Goal: Download file/media

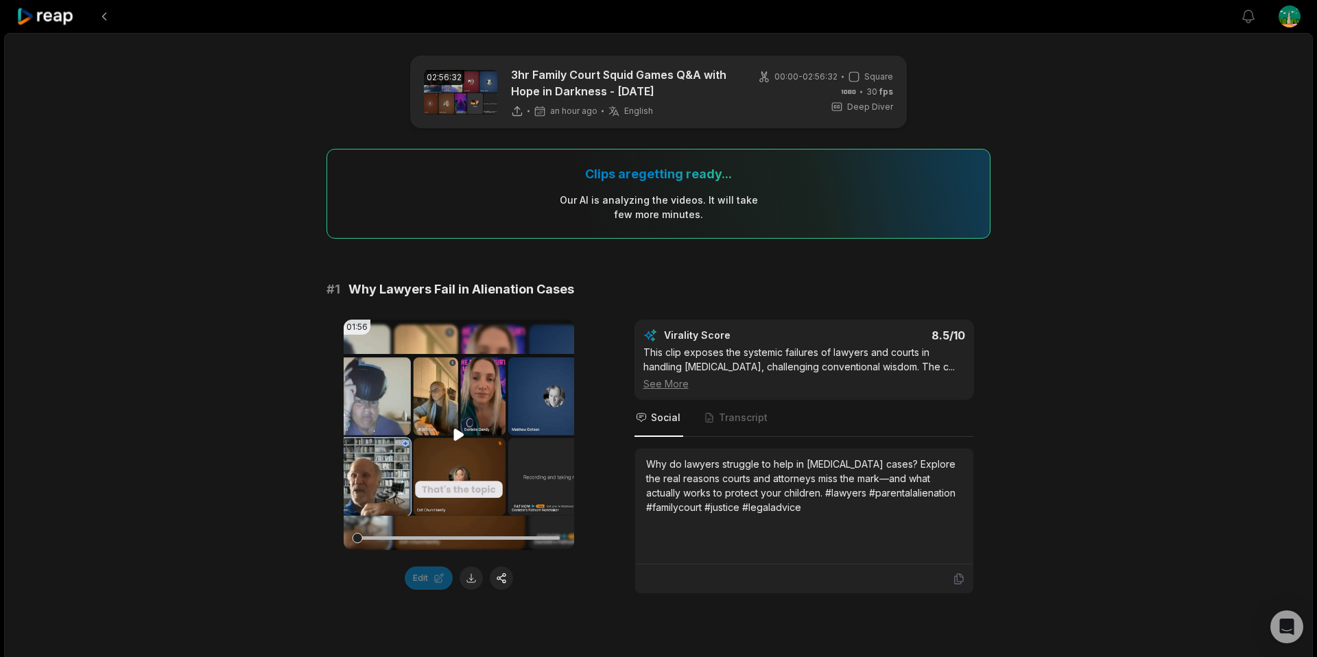
click at [455, 422] on video "Your browser does not support mp4 format." at bounding box center [459, 435] width 230 height 230
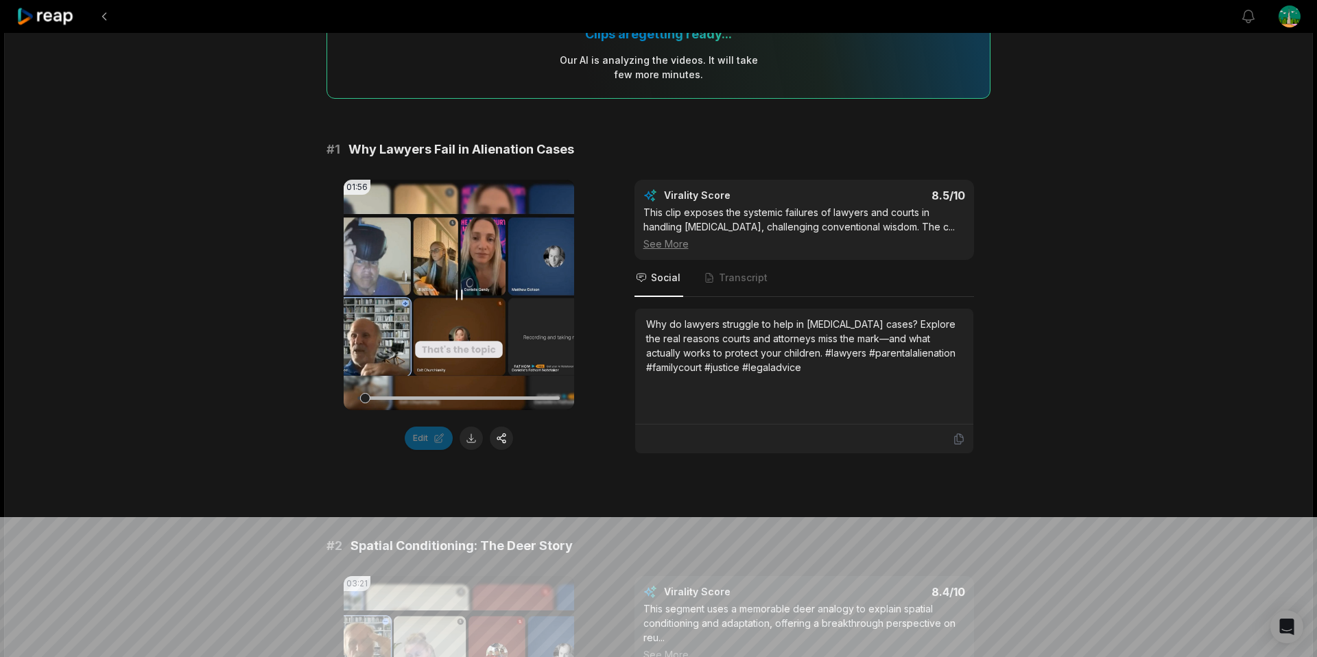
click at [438, 280] on video "Your browser does not support mp4 format." at bounding box center [459, 295] width 230 height 230
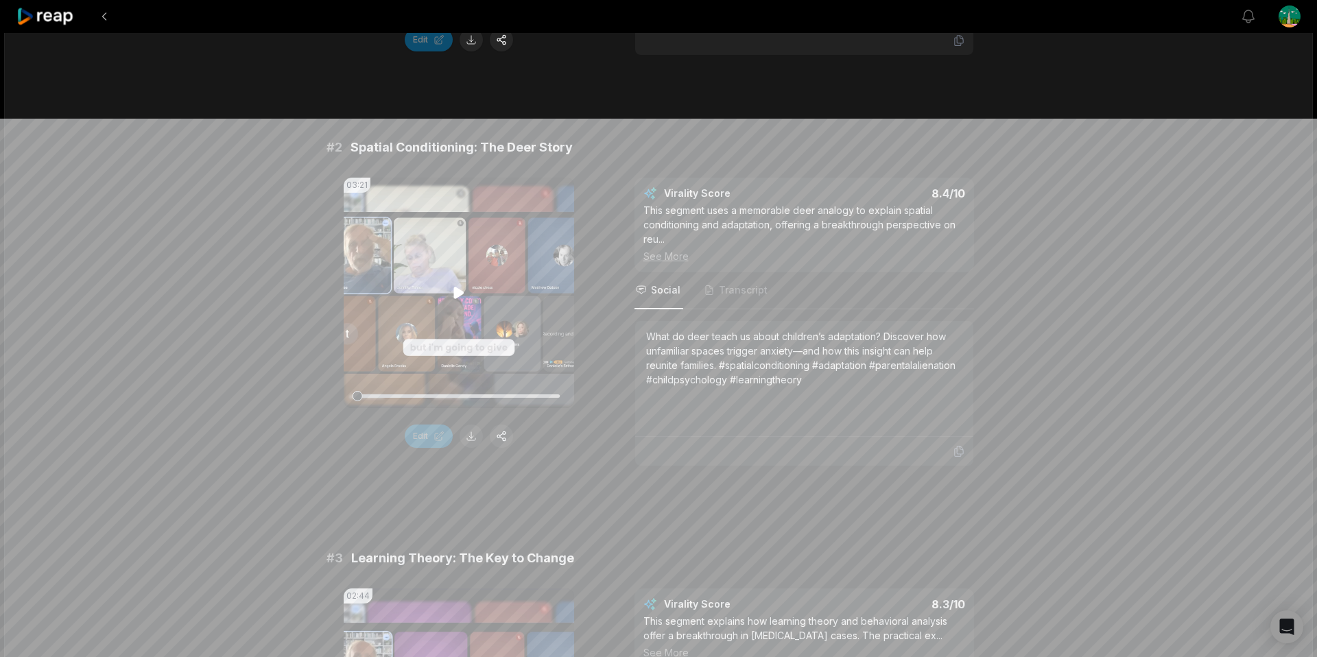
click at [448, 298] on video "Your browser does not support mp4 format." at bounding box center [459, 293] width 230 height 230
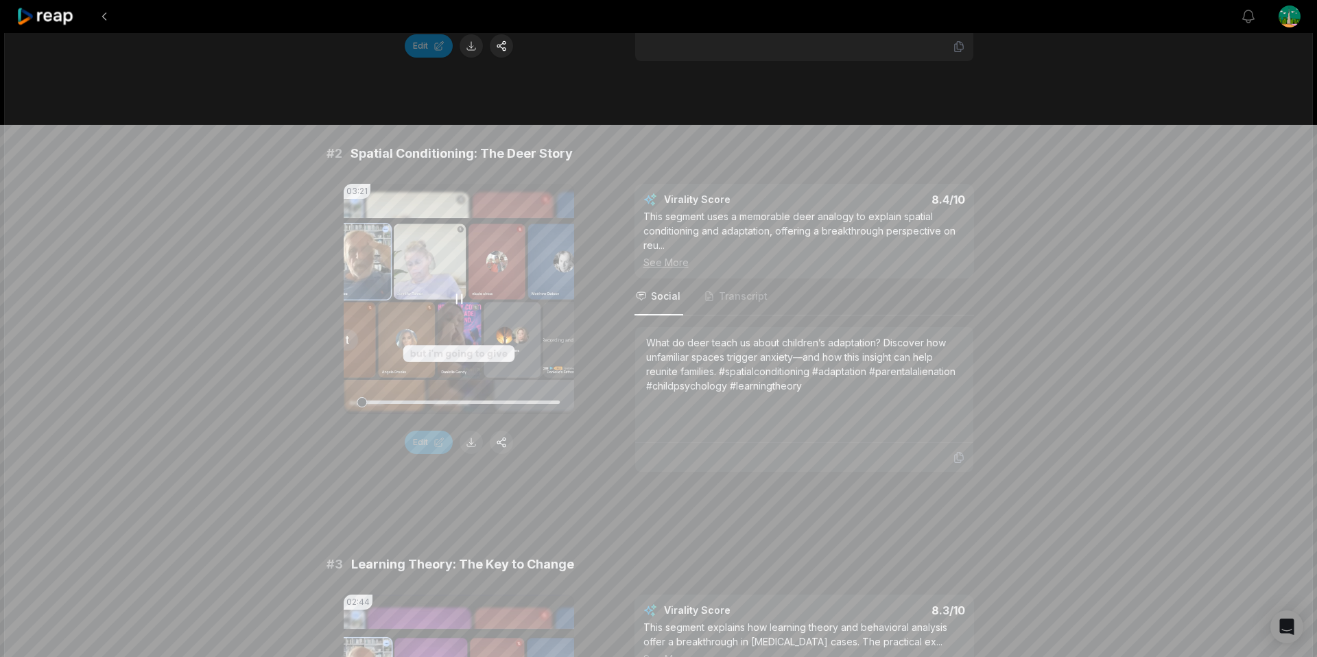
click at [452, 270] on video "Your browser does not support mp4 format." at bounding box center [459, 299] width 230 height 230
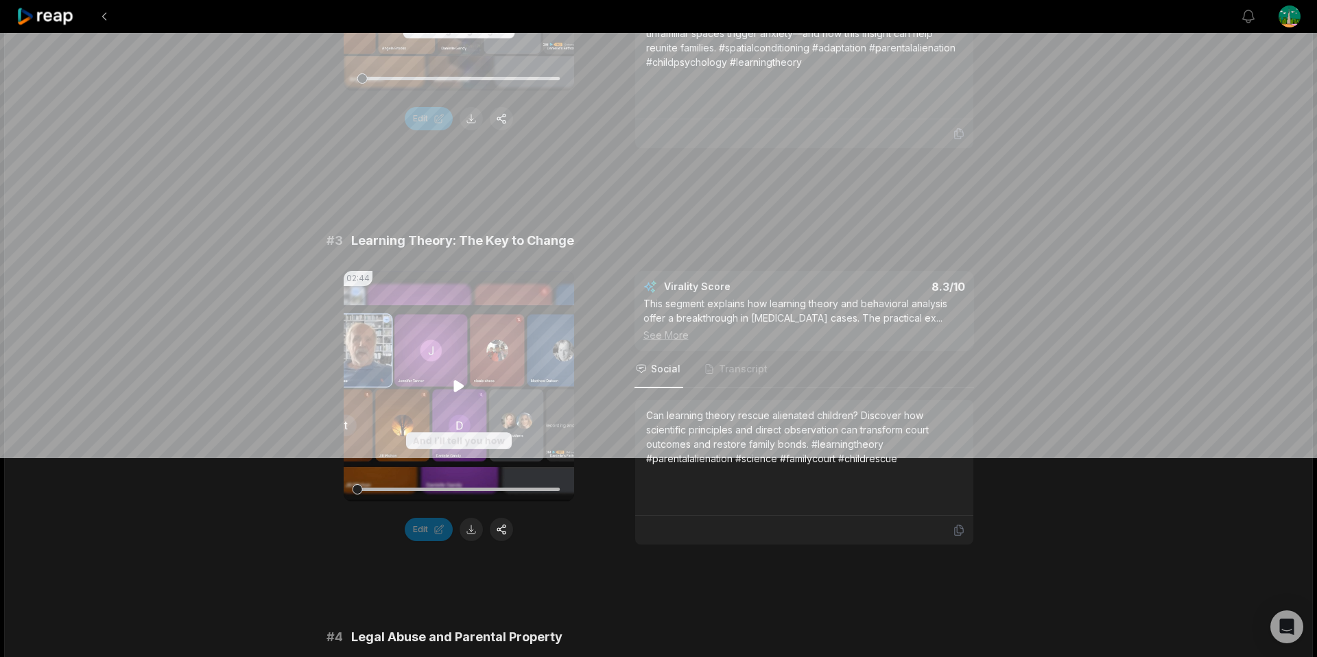
click at [440, 357] on video "Your browser does not support mp4 format." at bounding box center [459, 386] width 230 height 230
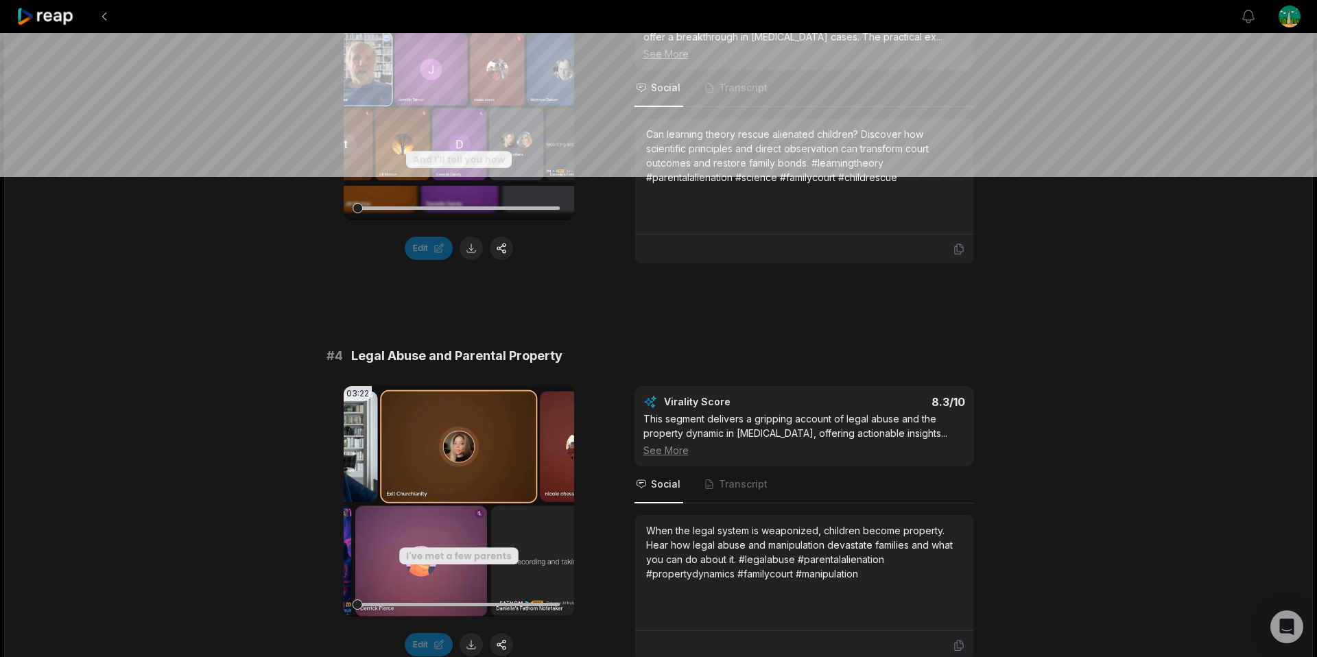
scroll to position [1138, 0]
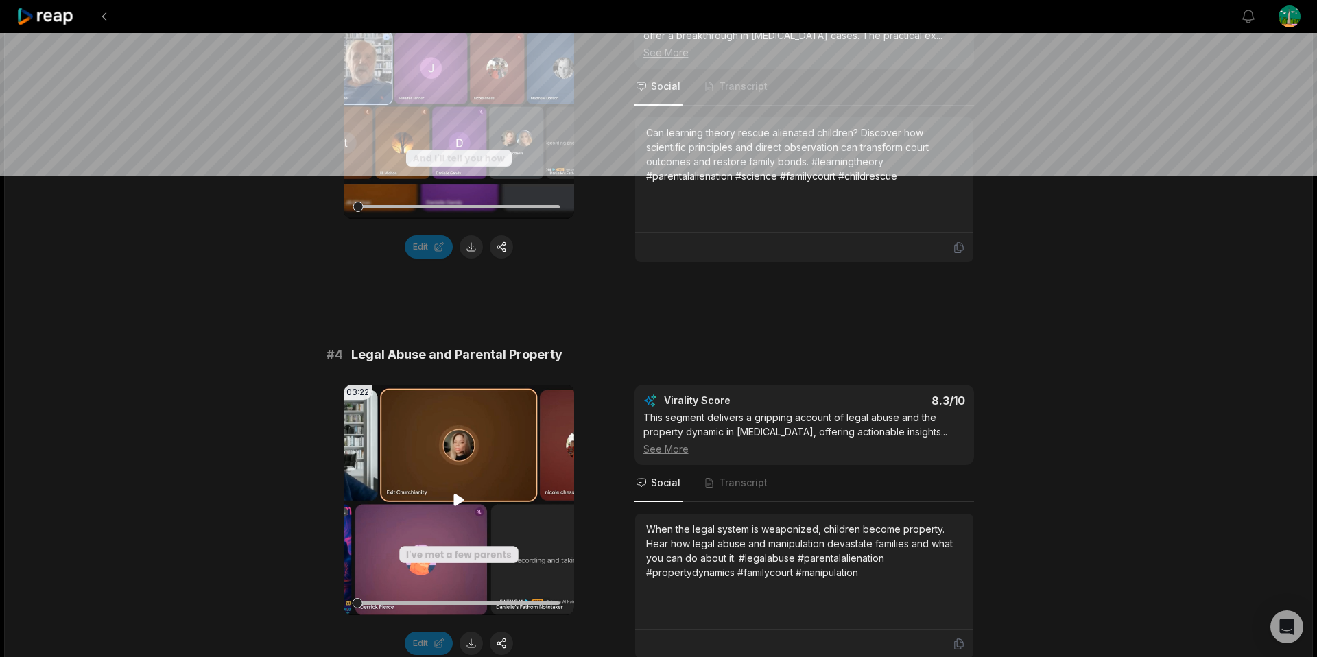
click at [481, 489] on video "Your browser does not support mp4 format." at bounding box center [459, 500] width 230 height 230
click at [471, 121] on video "Your browser does not support mp4 format." at bounding box center [459, 103] width 230 height 230
click at [462, 109] on icon at bounding box center [459, 103] width 16 height 16
click at [435, 420] on video "Your browser does not support mp4 format." at bounding box center [459, 500] width 230 height 230
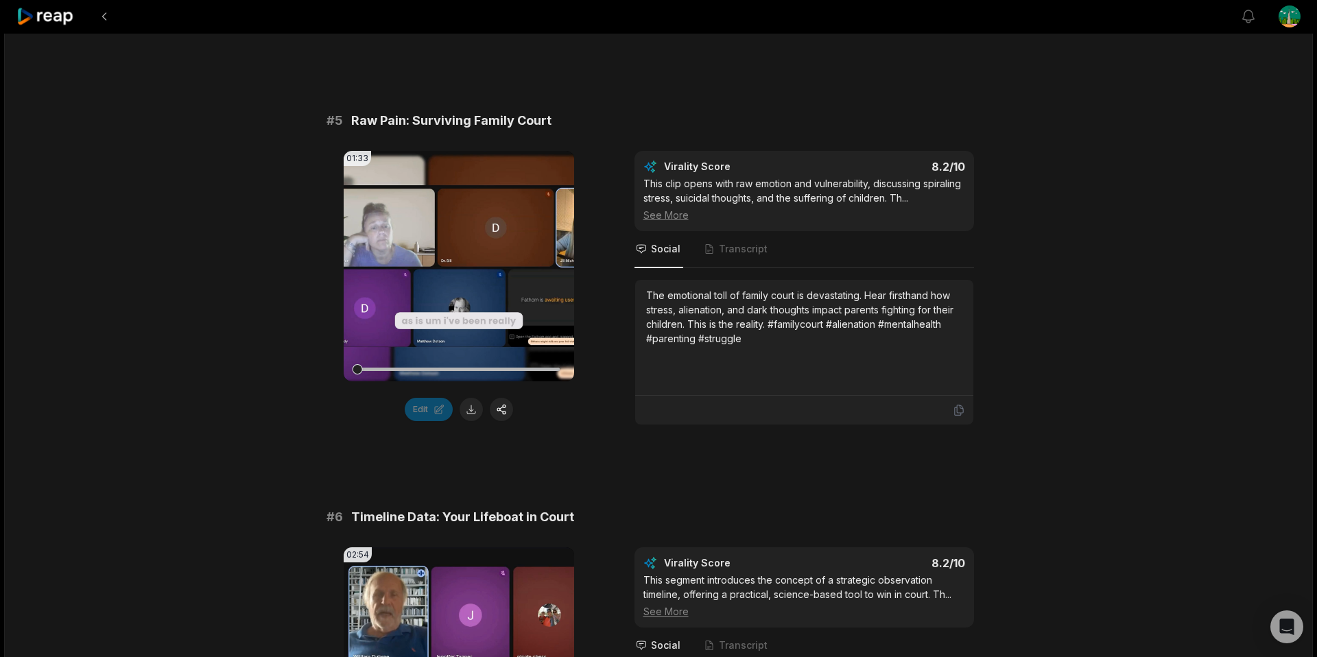
scroll to position [1804, 0]
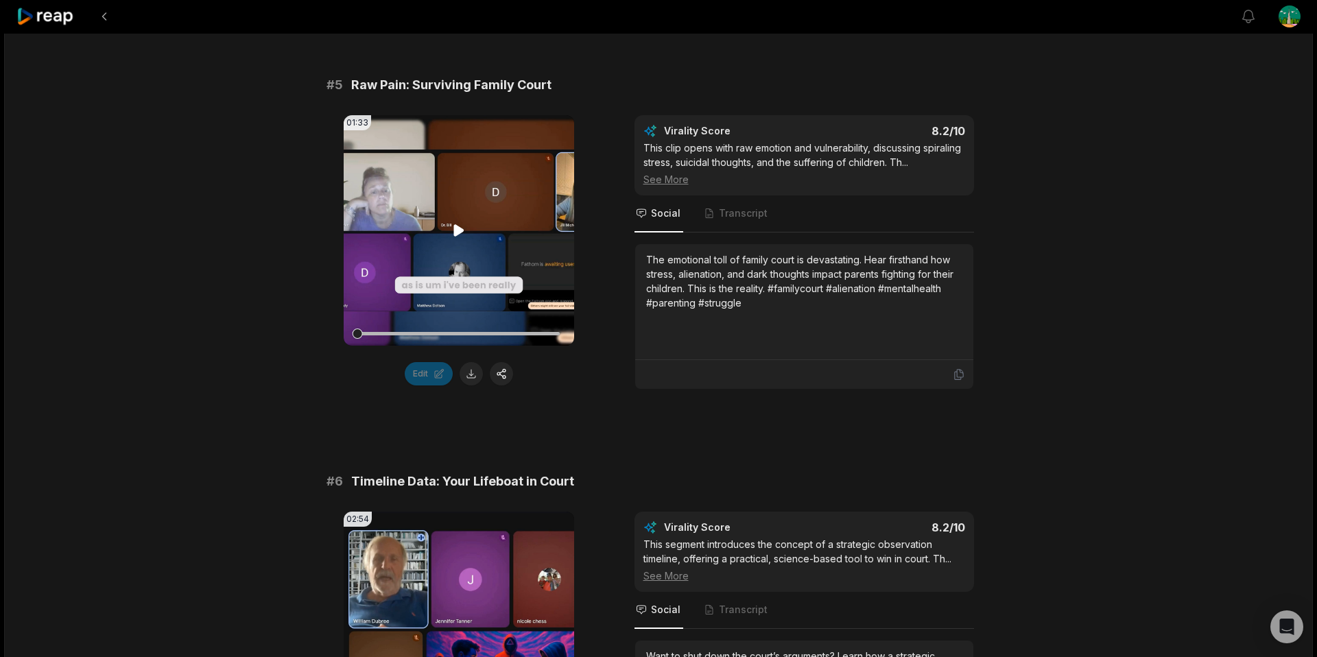
click at [408, 189] on video "Your browser does not support mp4 format." at bounding box center [459, 230] width 230 height 230
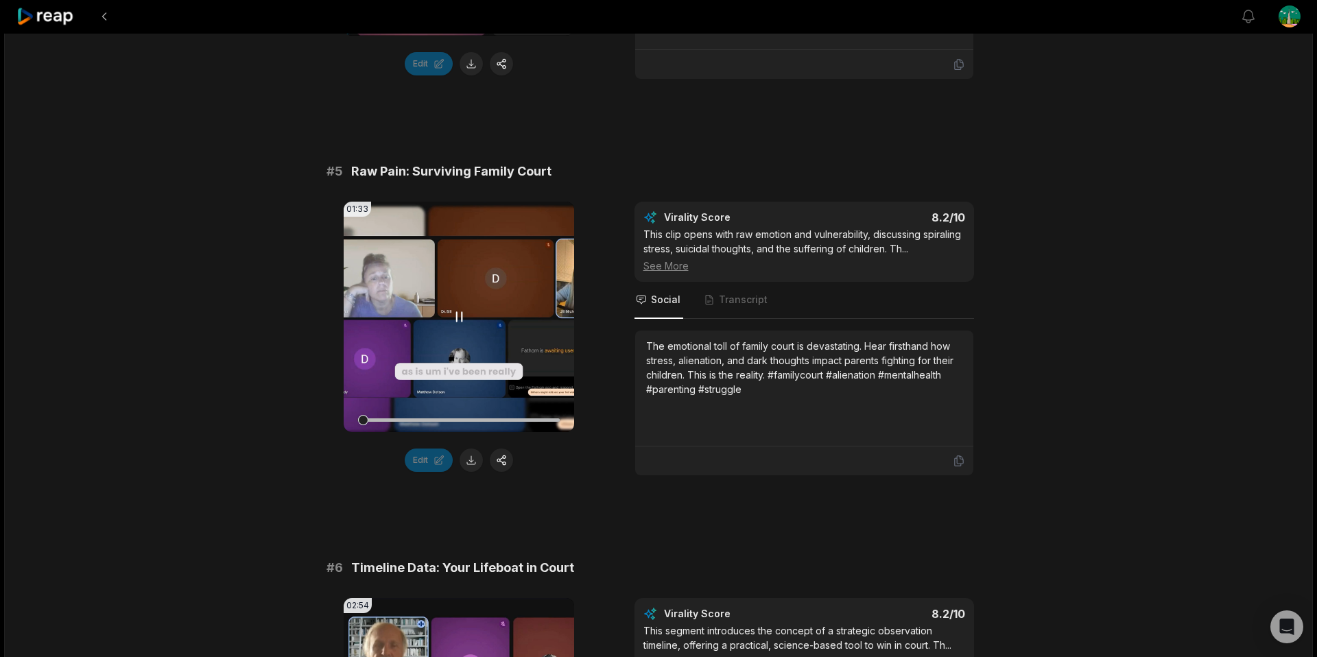
click at [517, 241] on video "Your browser does not support mp4 format." at bounding box center [459, 317] width 230 height 230
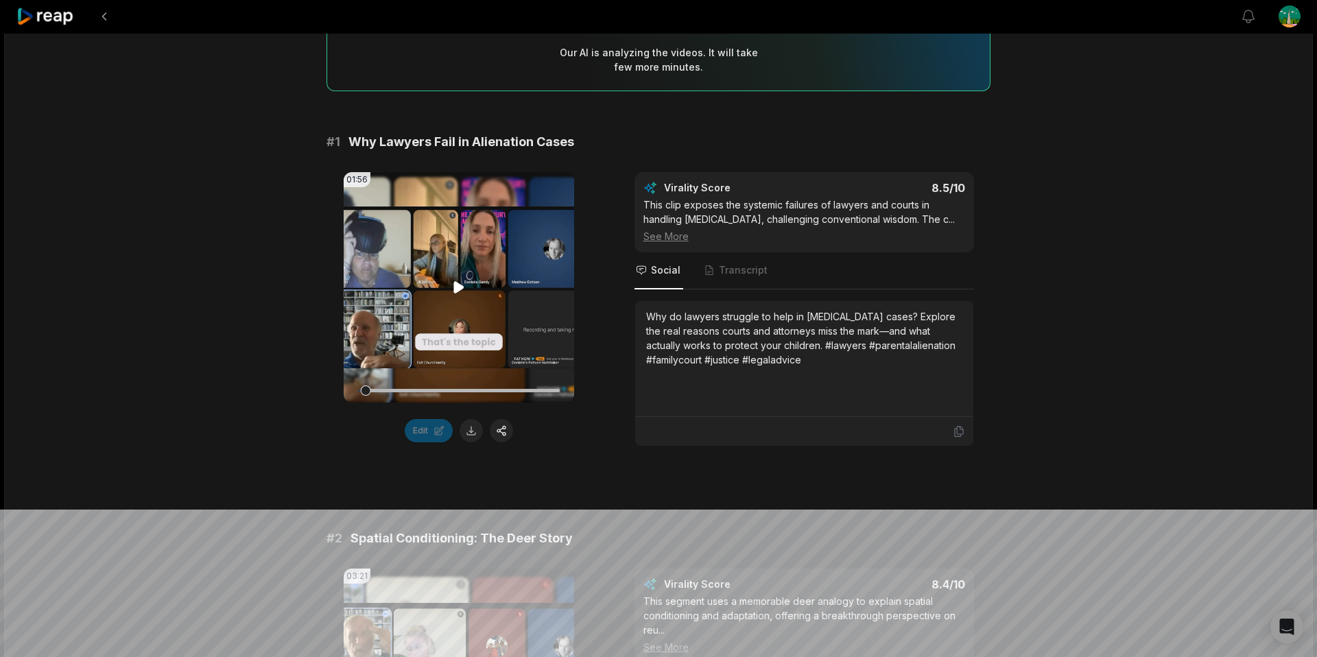
scroll to position [147, 0]
click at [468, 430] on button at bounding box center [470, 431] width 23 height 23
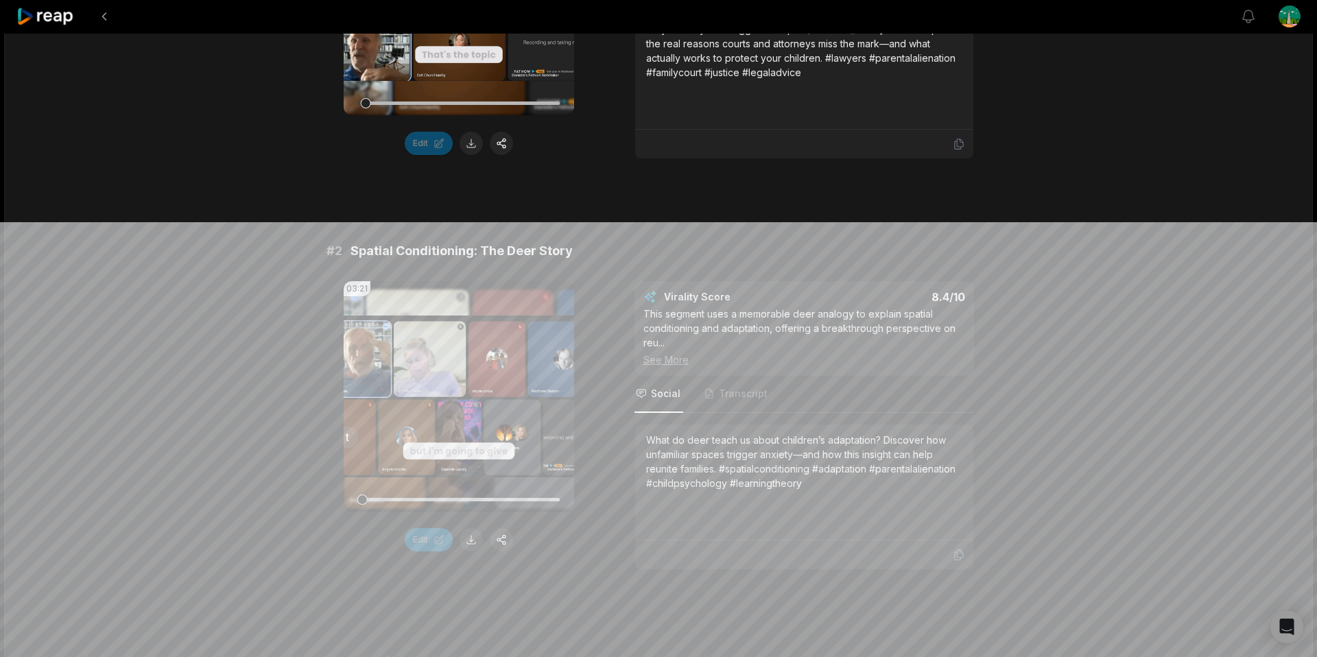
click at [464, 552] on div "03:21 Your browser does not support mp4 format. Edit" at bounding box center [459, 425] width 230 height 289
click at [468, 555] on div "03:21 Your browser does not support mp4 format. Edit" at bounding box center [459, 425] width 230 height 289
click at [466, 550] on button at bounding box center [470, 540] width 23 height 23
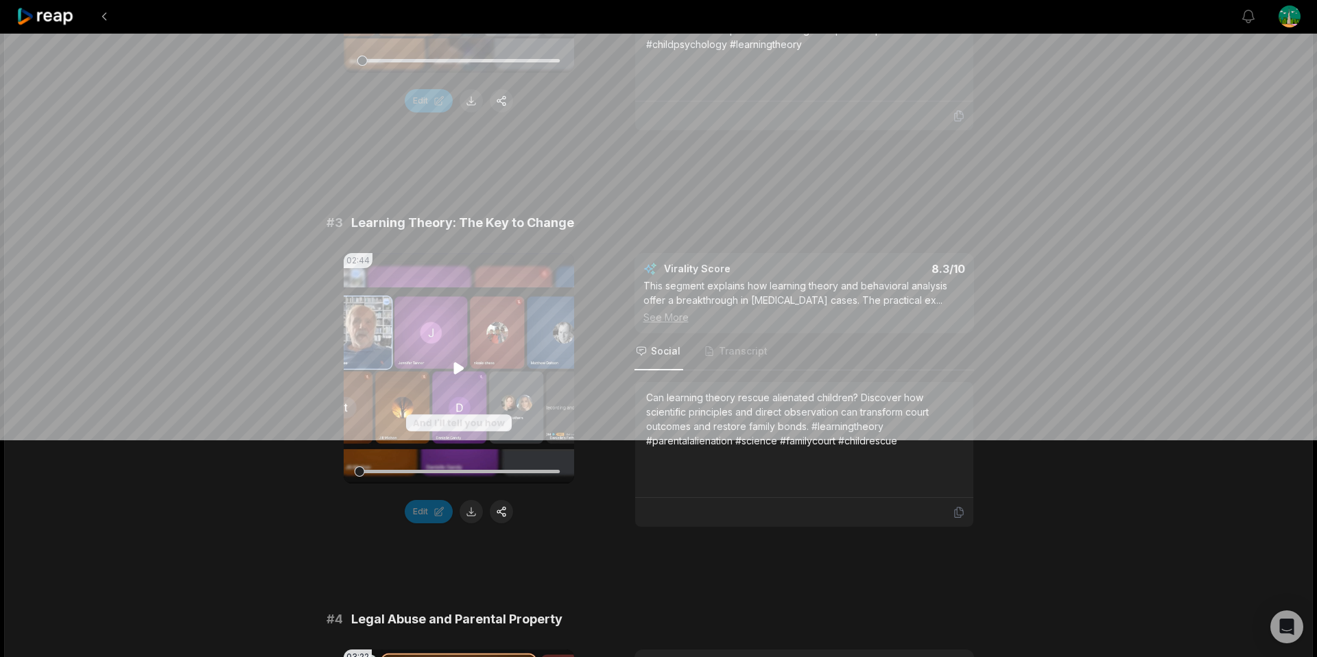
scroll to position [883, 0]
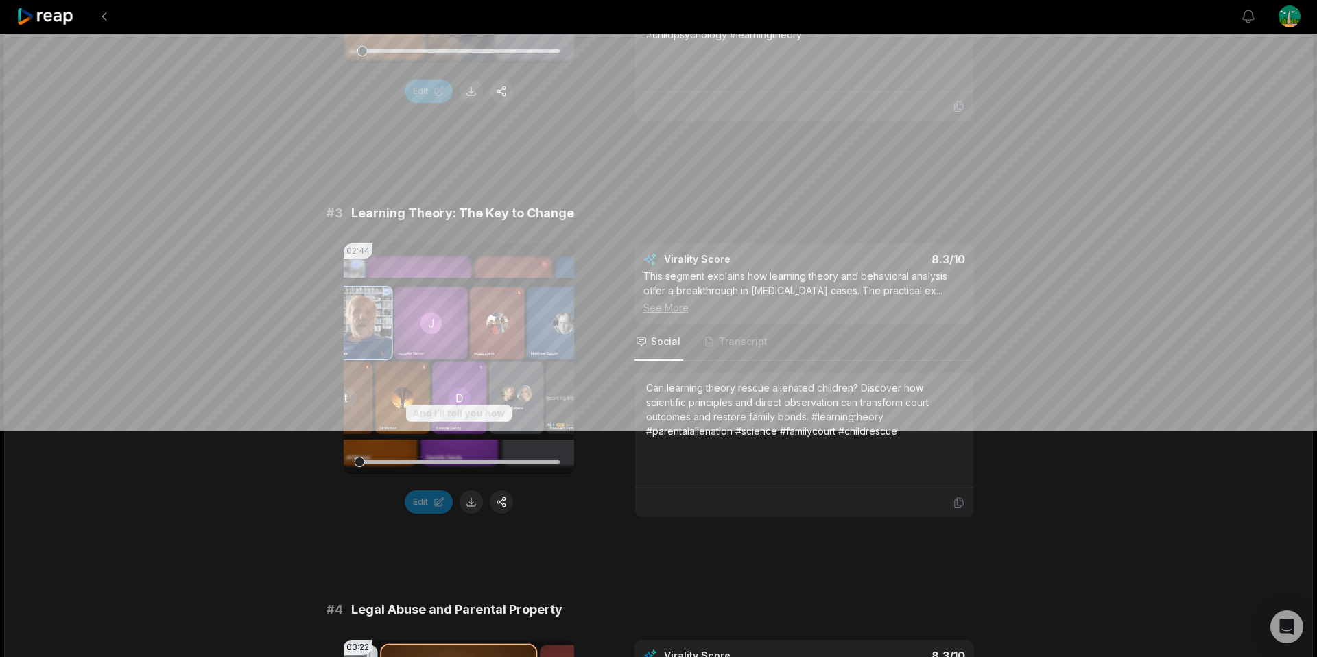
click at [475, 503] on button at bounding box center [470, 501] width 23 height 23
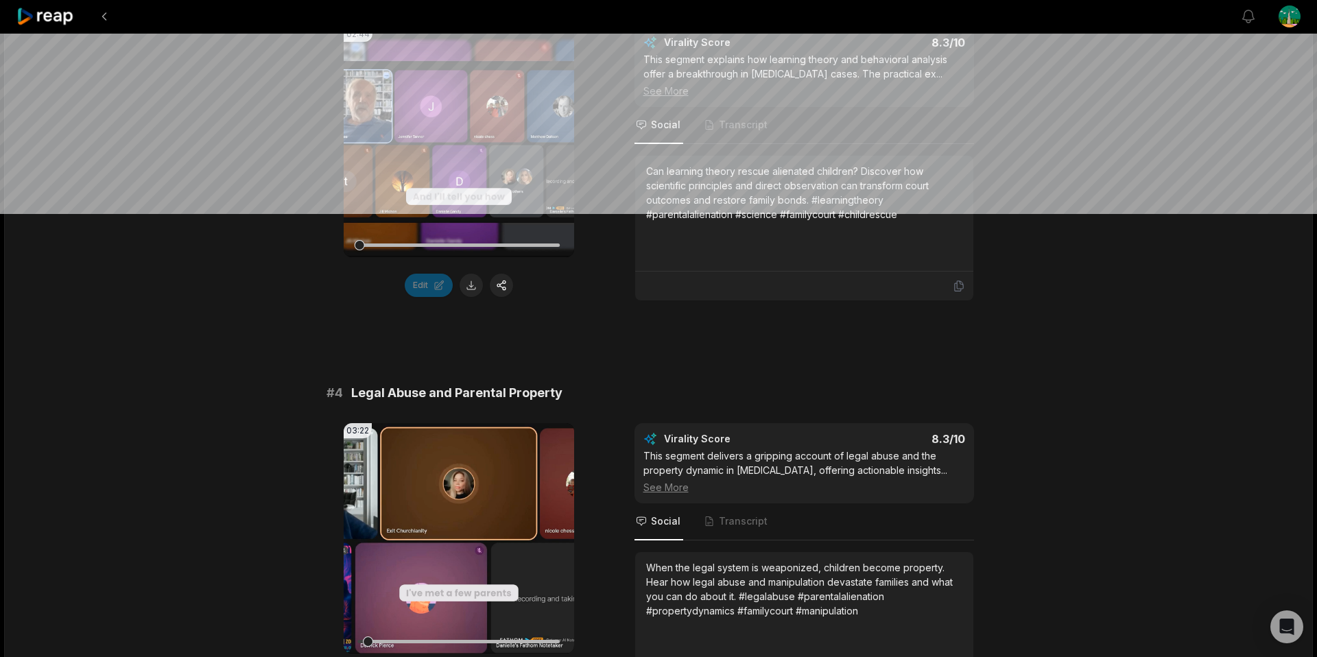
scroll to position [1312, 0]
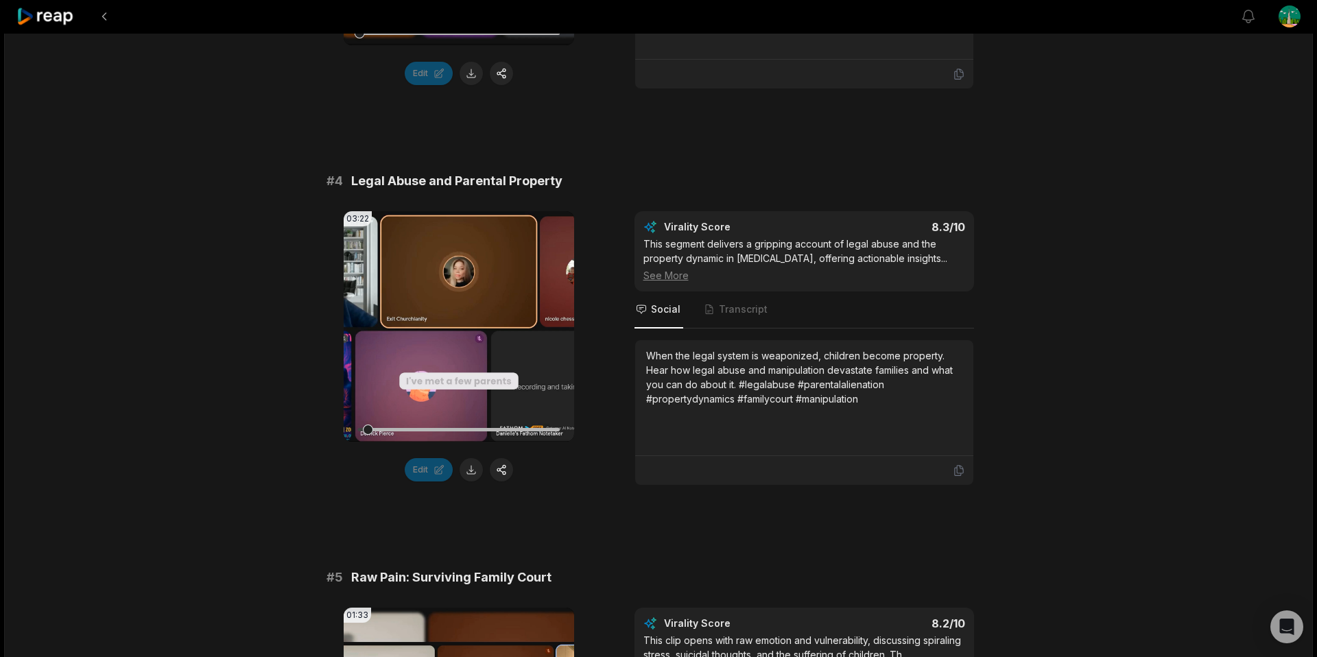
click at [470, 463] on button at bounding box center [470, 469] width 23 height 23
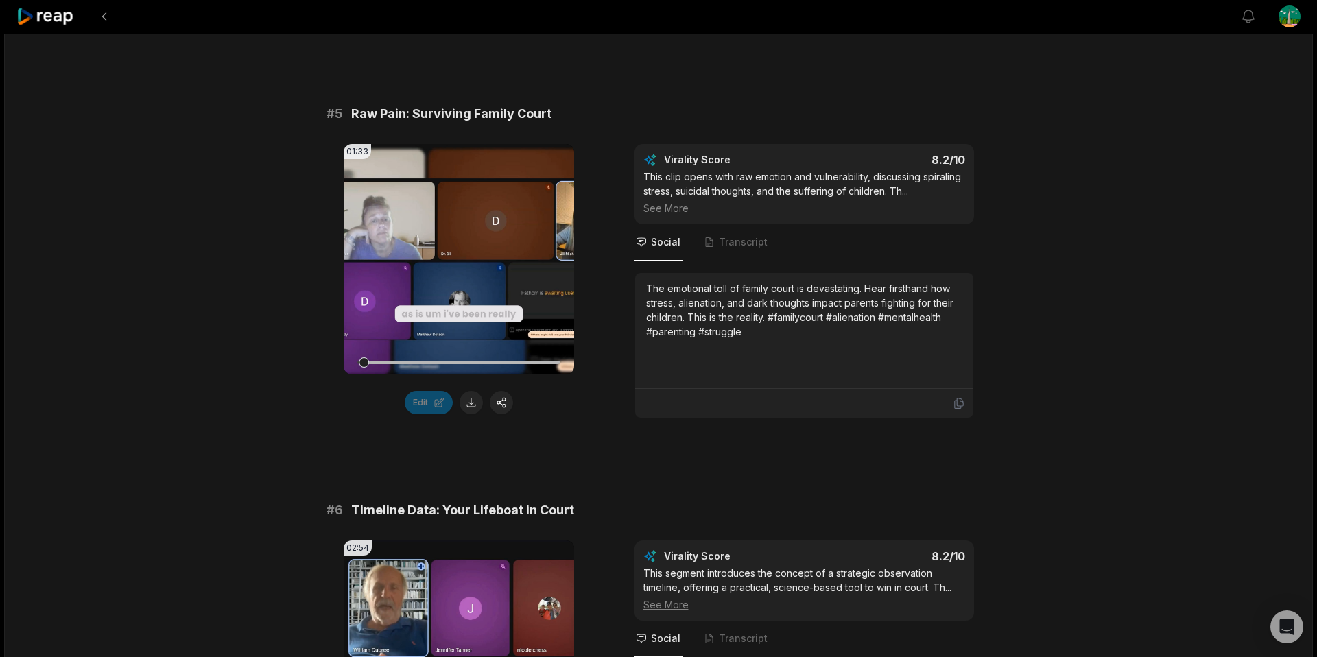
click at [475, 414] on div "01:33 Your browser does not support mp4 format. Edit" at bounding box center [459, 281] width 230 height 274
click at [479, 406] on button at bounding box center [470, 403] width 23 height 23
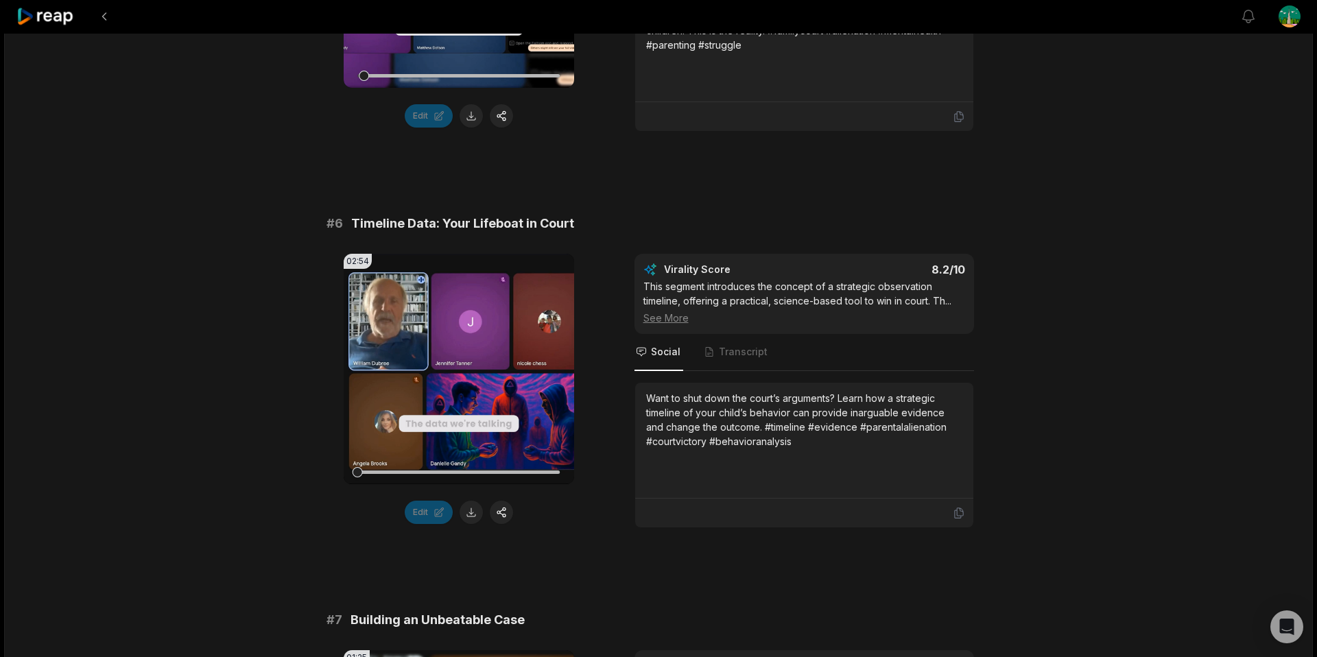
scroll to position [2063, 0]
click at [466, 507] on button at bounding box center [470, 510] width 23 height 23
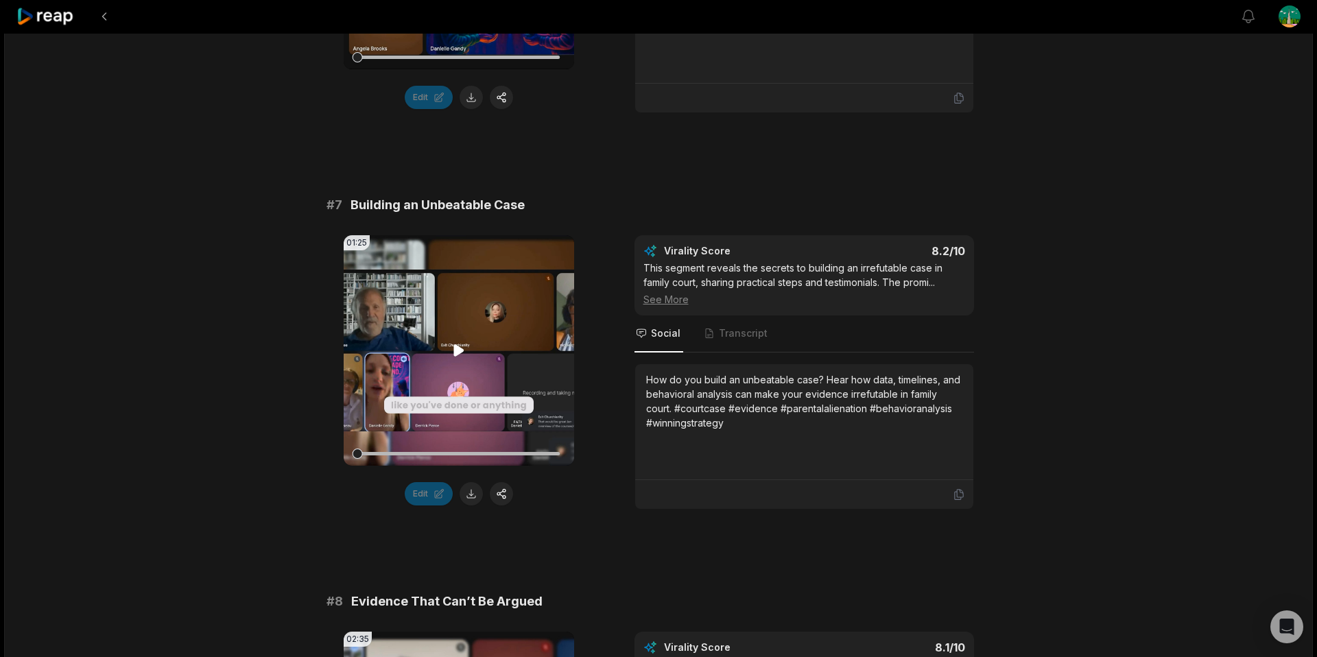
scroll to position [2487, 0]
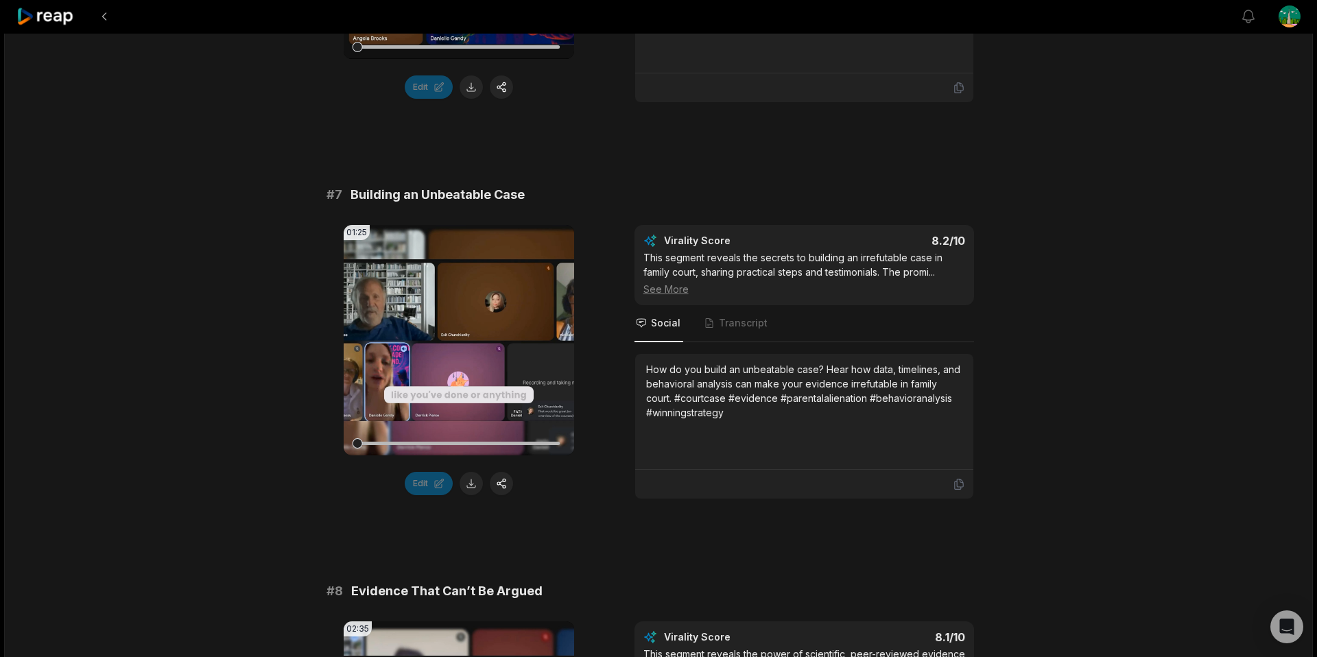
click at [471, 489] on button at bounding box center [470, 483] width 23 height 23
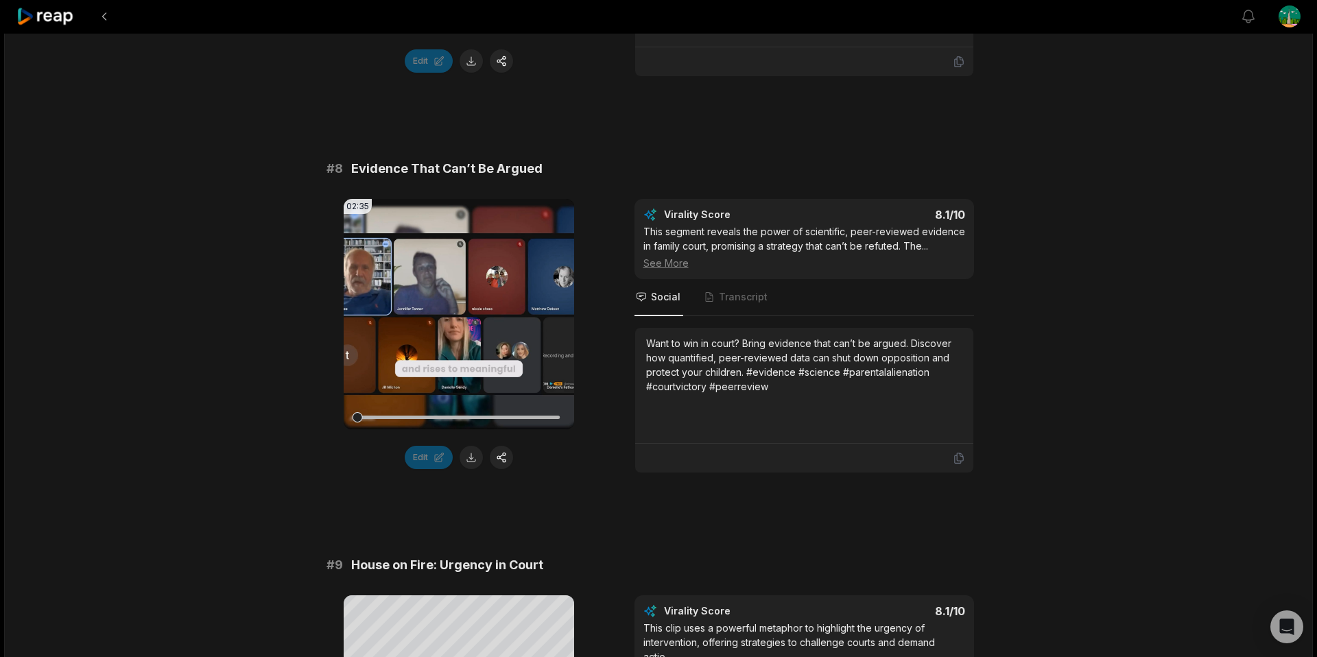
scroll to position [2914, 0]
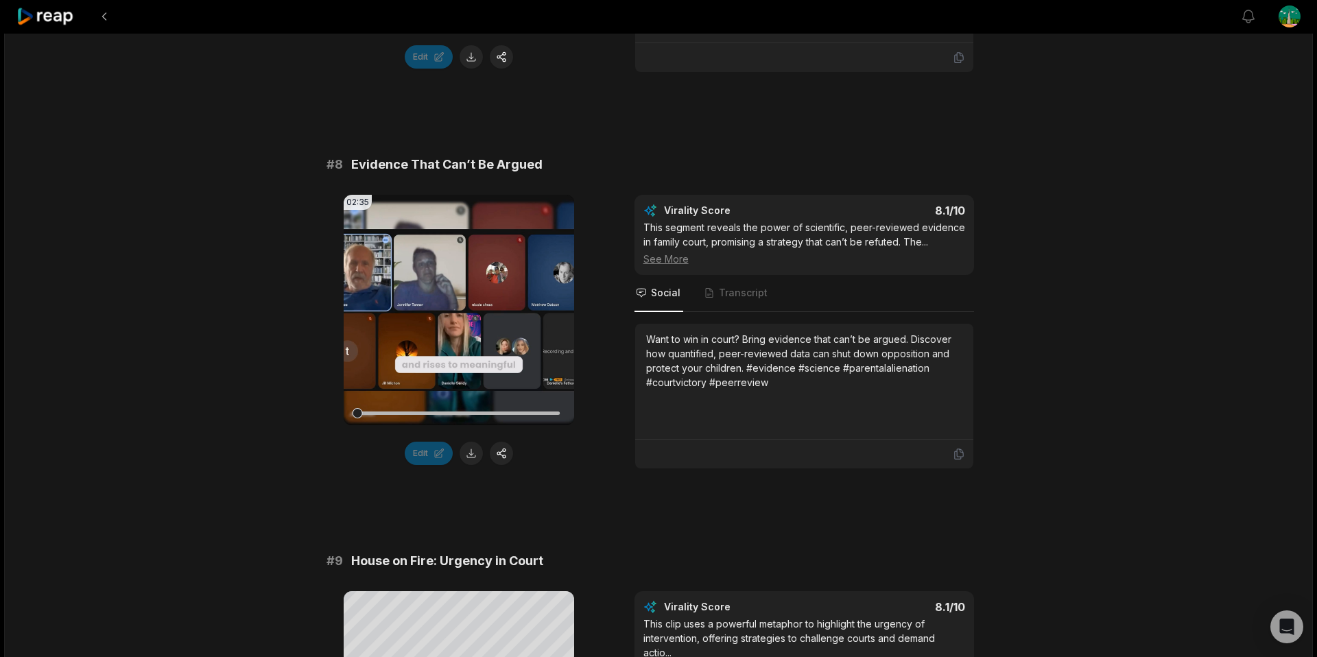
click at [470, 459] on button at bounding box center [470, 453] width 23 height 23
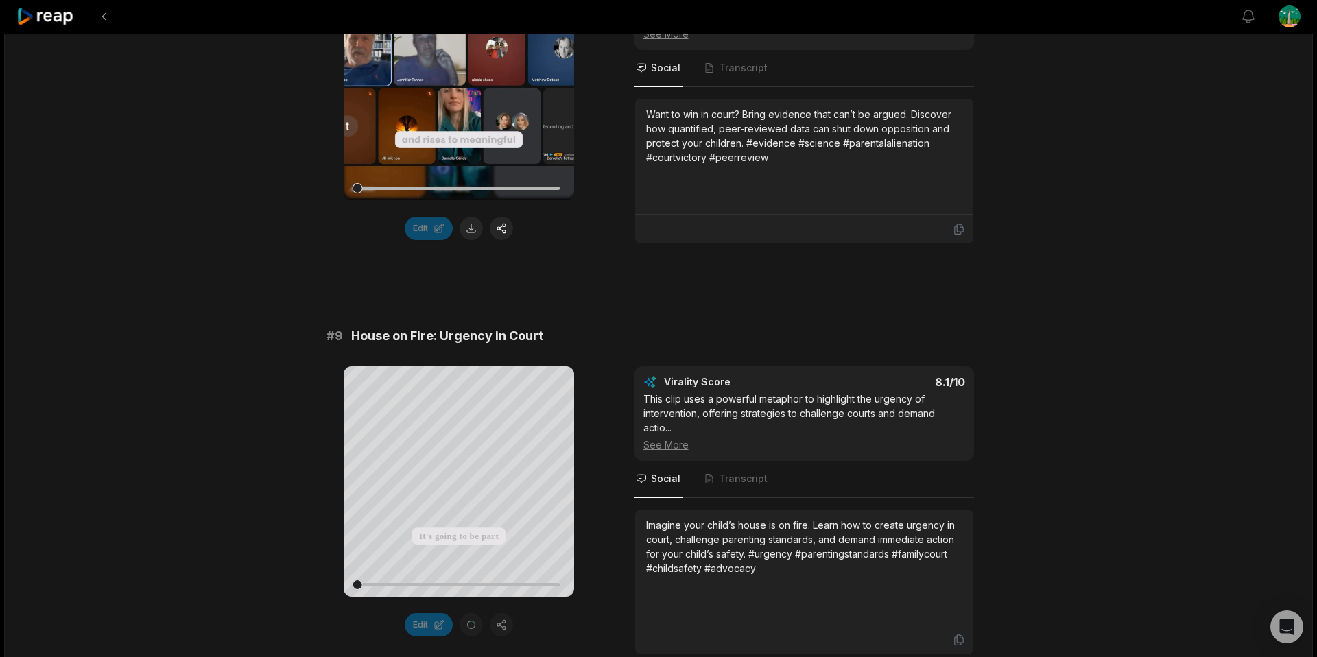
scroll to position [3242, 0]
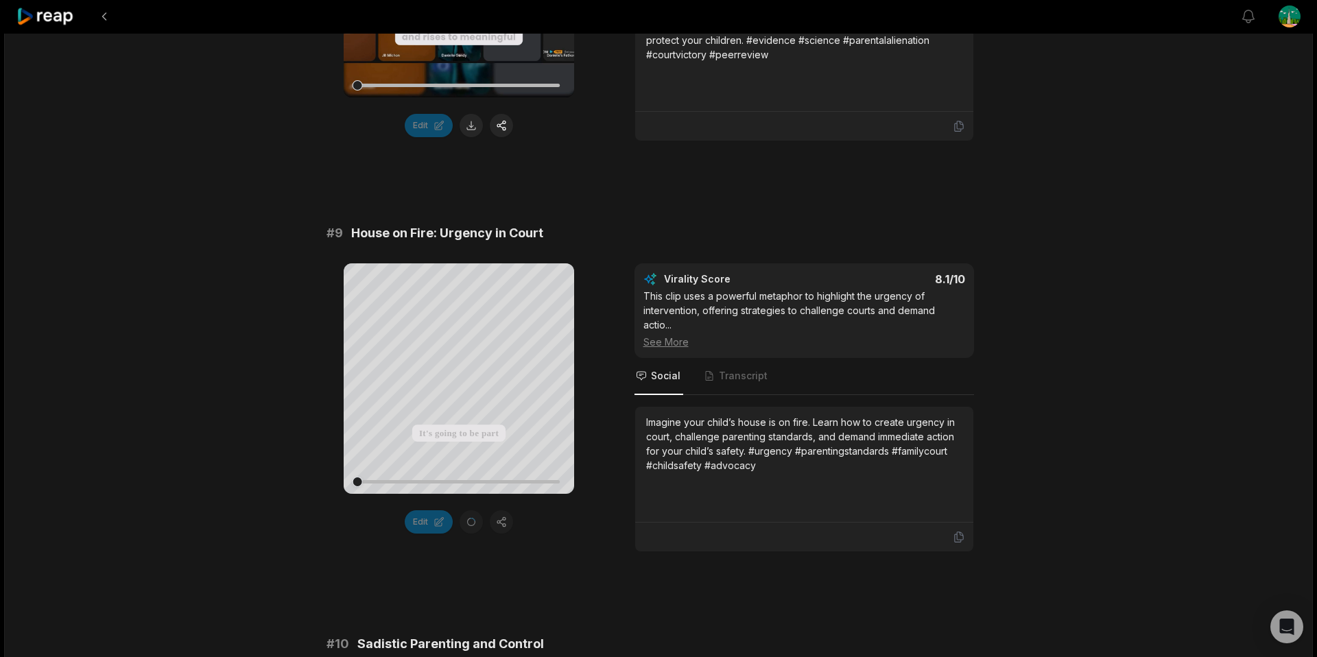
click at [577, 542] on div "Your browser does not support mp4 format. It's going to be part of your parenti…" at bounding box center [658, 407] width 664 height 289
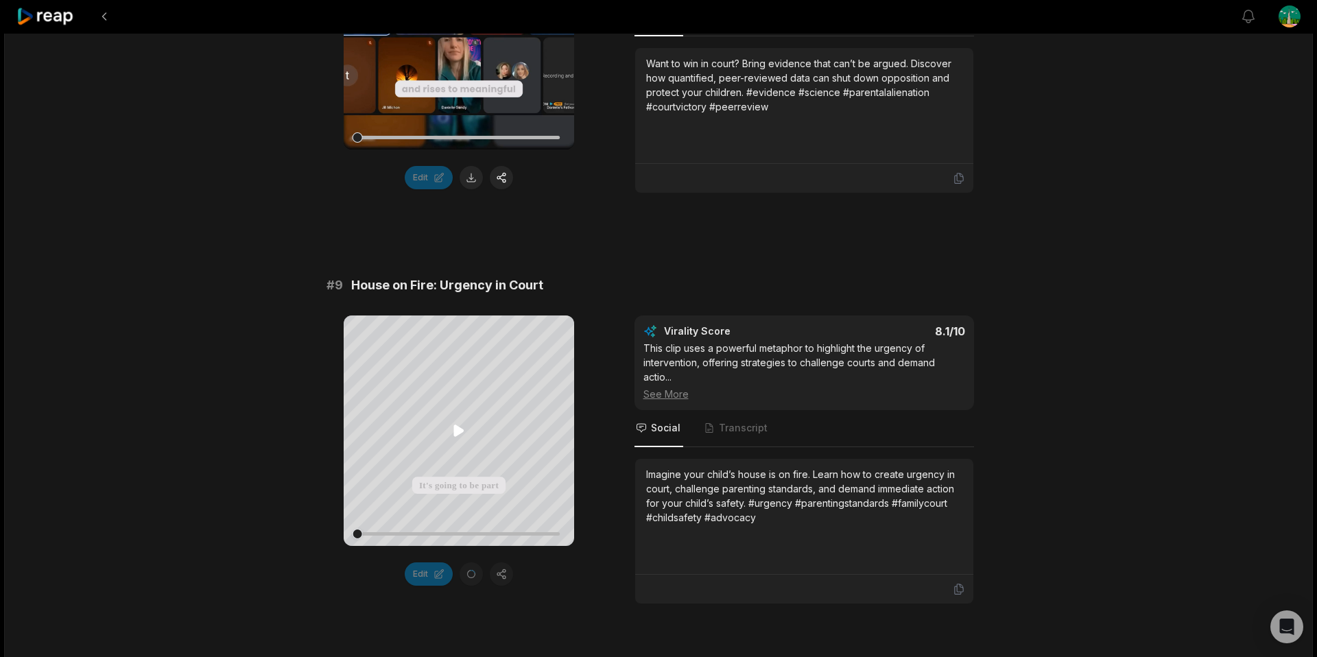
scroll to position [3186, 0]
